Goal: Transaction & Acquisition: Purchase product/service

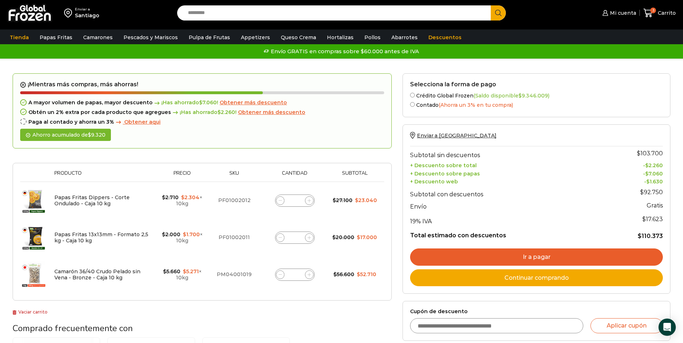
click at [282, 275] on span at bounding box center [280, 275] width 9 height 9
type input "*"
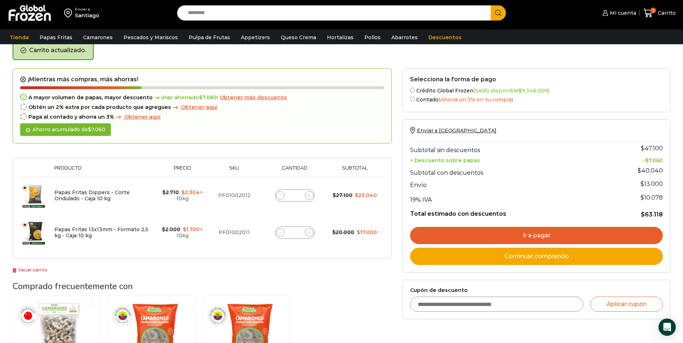
scroll to position [37, 0]
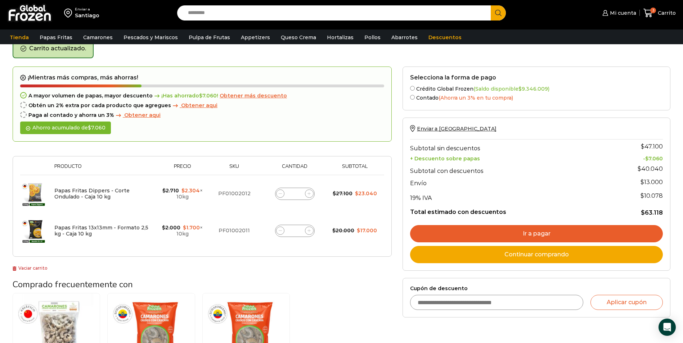
click at [278, 194] on span at bounding box center [280, 194] width 9 height 9
type input "*"
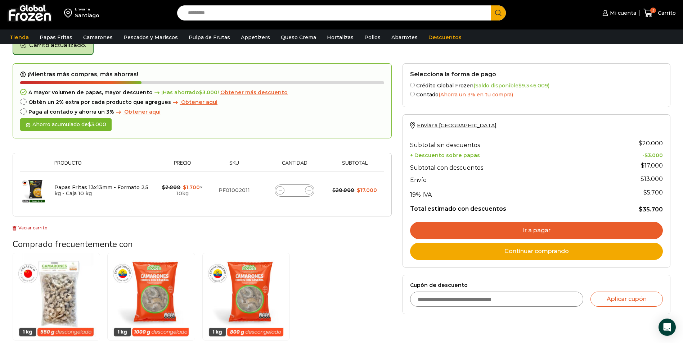
scroll to position [41, 0]
click at [310, 191] on icon at bounding box center [308, 190] width 3 height 3
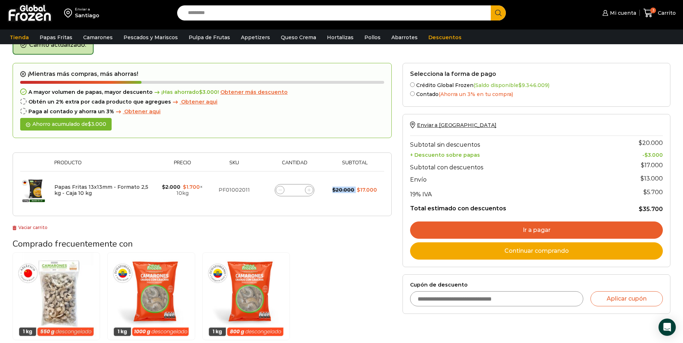
type input "*"
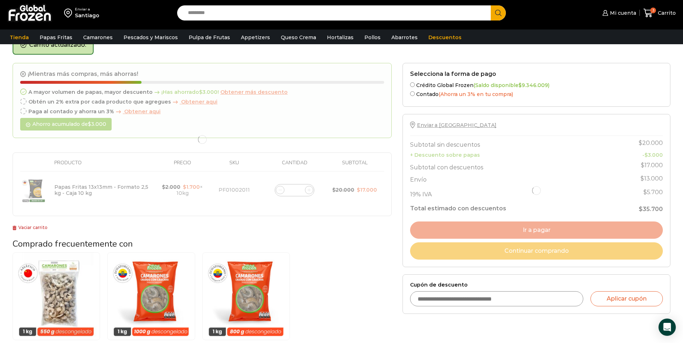
click at [310, 191] on div at bounding box center [202, 140] width 379 height 154
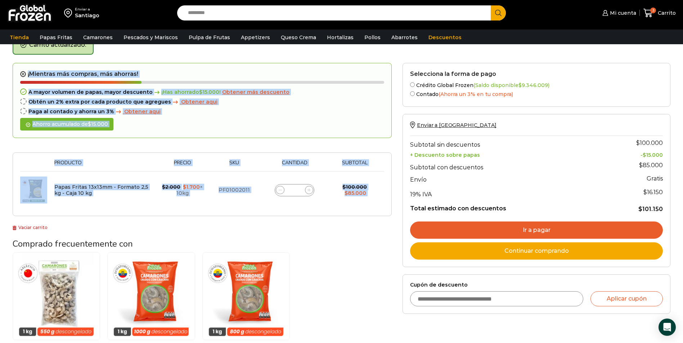
click at [310, 190] on icon at bounding box center [308, 190] width 3 height 3
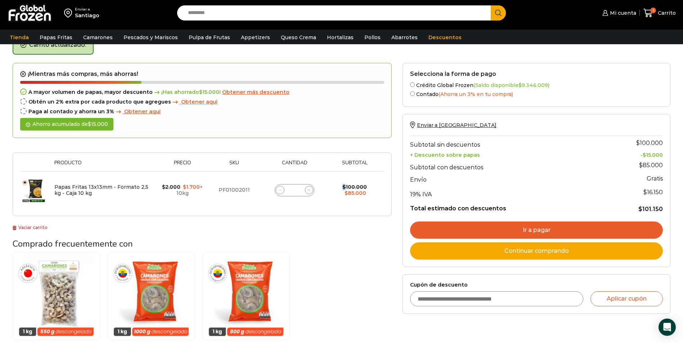
click at [310, 190] on icon at bounding box center [308, 190] width 3 height 3
type input "*"
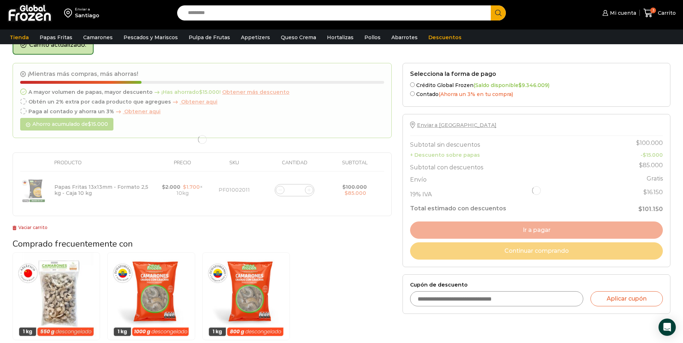
click at [310, 190] on div at bounding box center [202, 140] width 379 height 154
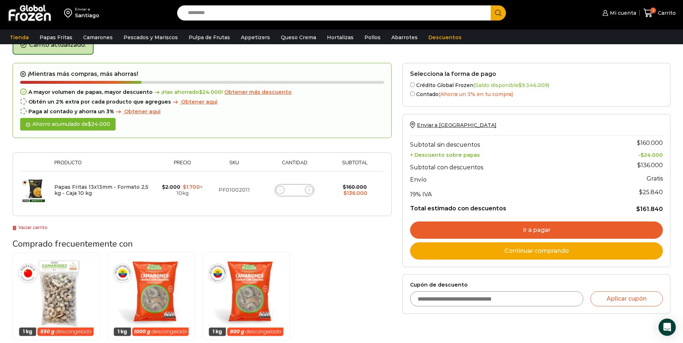
click at [308, 192] on icon at bounding box center [308, 190] width 3 height 3
type input "**"
